Goal: Transaction & Acquisition: Purchase product/service

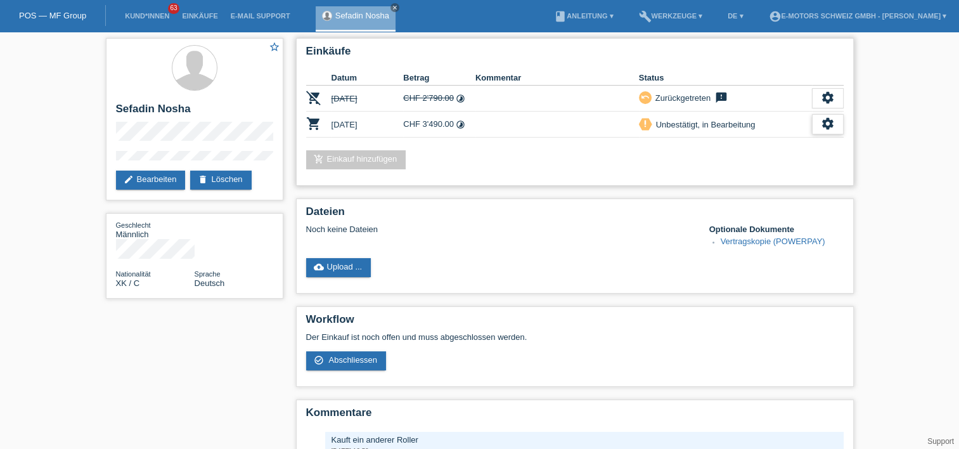
click at [831, 119] on icon "settings" at bounding box center [828, 124] width 14 height 14
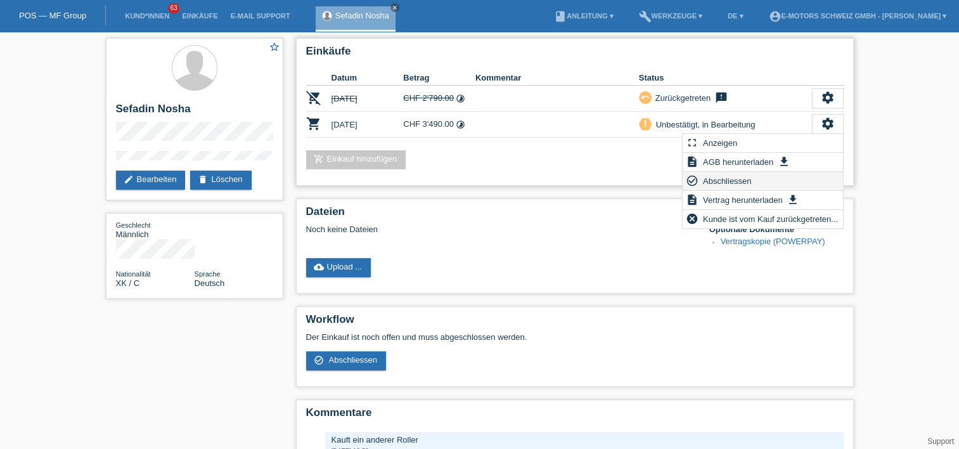
click at [735, 179] on span "Abschliessen" at bounding box center [727, 180] width 53 height 15
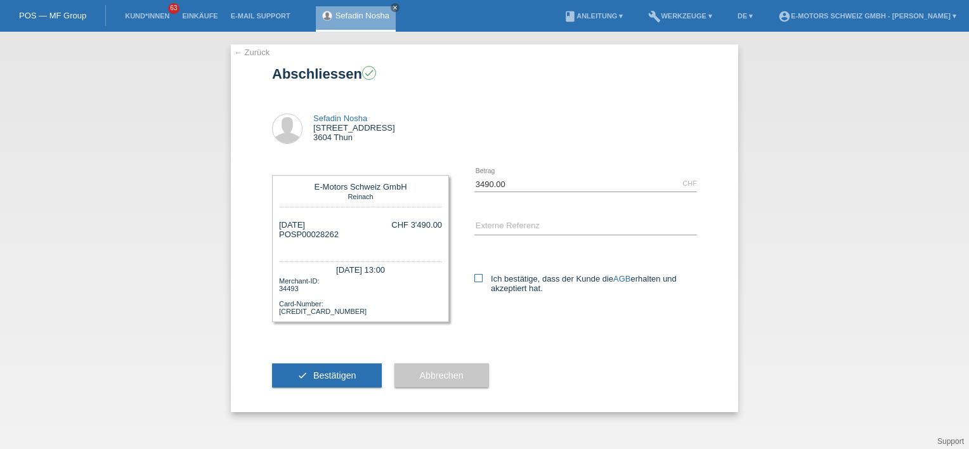
click at [477, 282] on icon at bounding box center [478, 278] width 8 height 8
click at [477, 282] on input "Ich bestätige, dass der Kunde die AGB erhalten und akzeptiert hat." at bounding box center [478, 278] width 8 height 8
checkbox input "true"
click at [342, 379] on span "Bestätigen" at bounding box center [334, 375] width 43 height 10
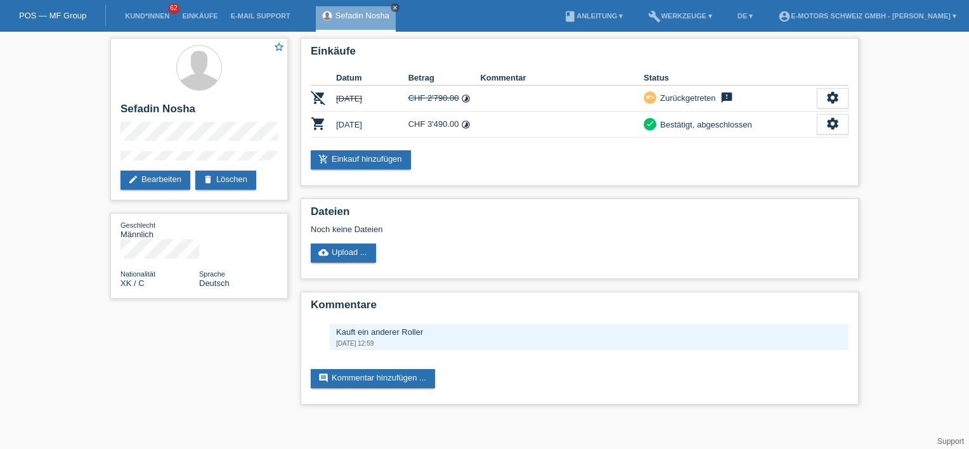
click at [394, 5] on icon "close" at bounding box center [395, 7] width 6 height 6
click at [585, 159] on div "add_shopping_cart Einkauf hinzufügen" at bounding box center [580, 159] width 538 height 19
